Goal: Task Accomplishment & Management: Use online tool/utility

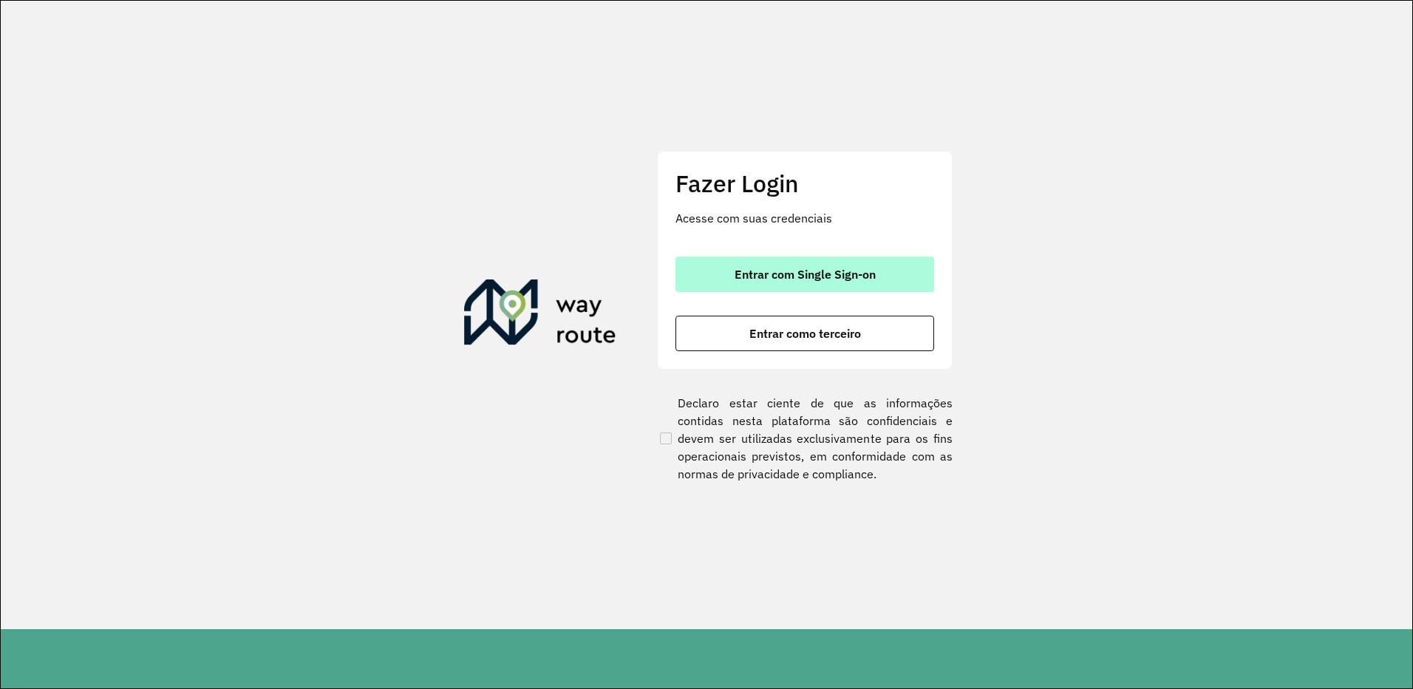
click at [802, 277] on span "Entrar com Single Sign-on" at bounding box center [804, 274] width 141 height 12
